Goal: Find specific page/section: Find specific page/section

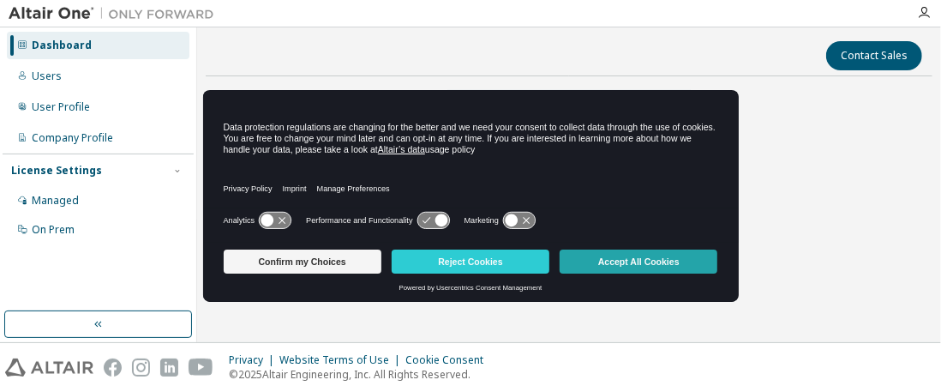
click at [683, 273] on button "Accept All Cookies" at bounding box center [639, 261] width 158 height 24
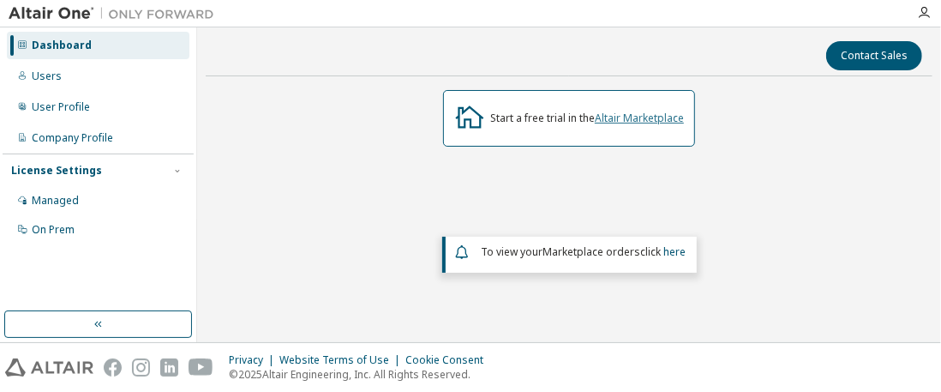
click at [632, 111] on link "Altair Marketplace" at bounding box center [639, 118] width 89 height 15
